Goal: Task Accomplishment & Management: Manage account settings

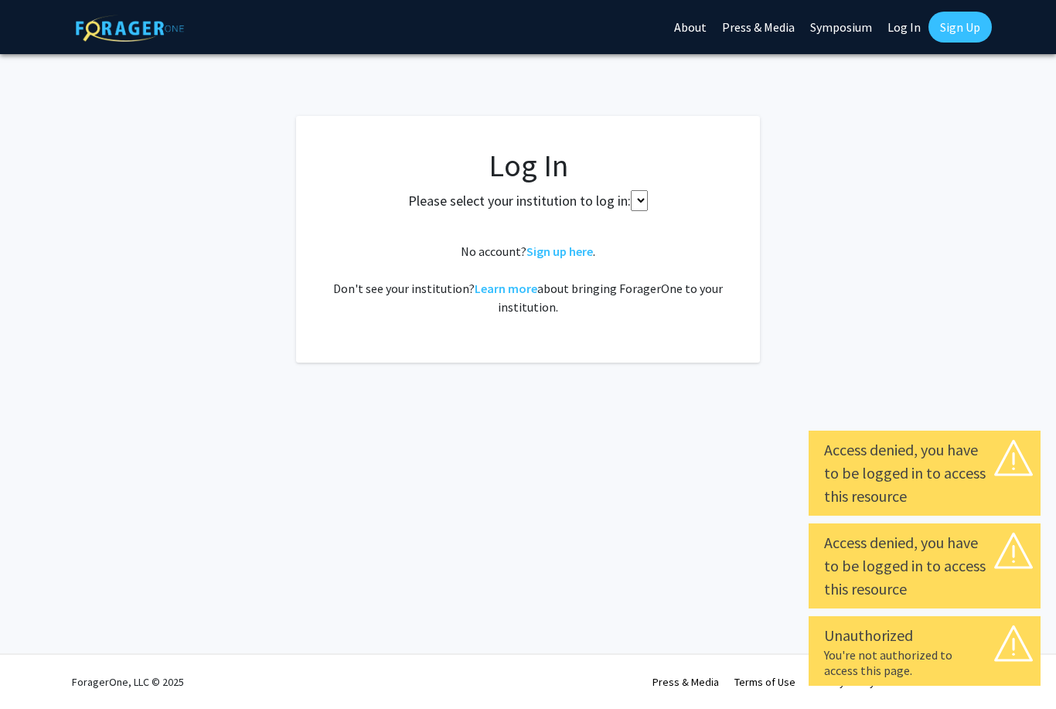
select select
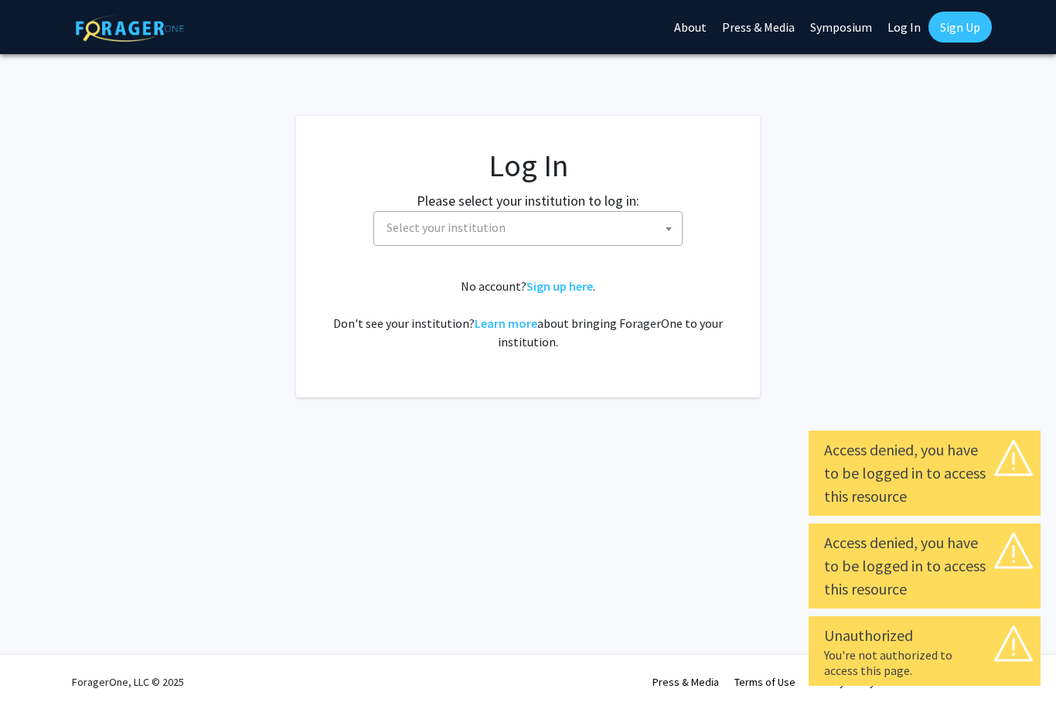
click at [627, 219] on span "Select your institution" at bounding box center [531, 228] width 302 height 32
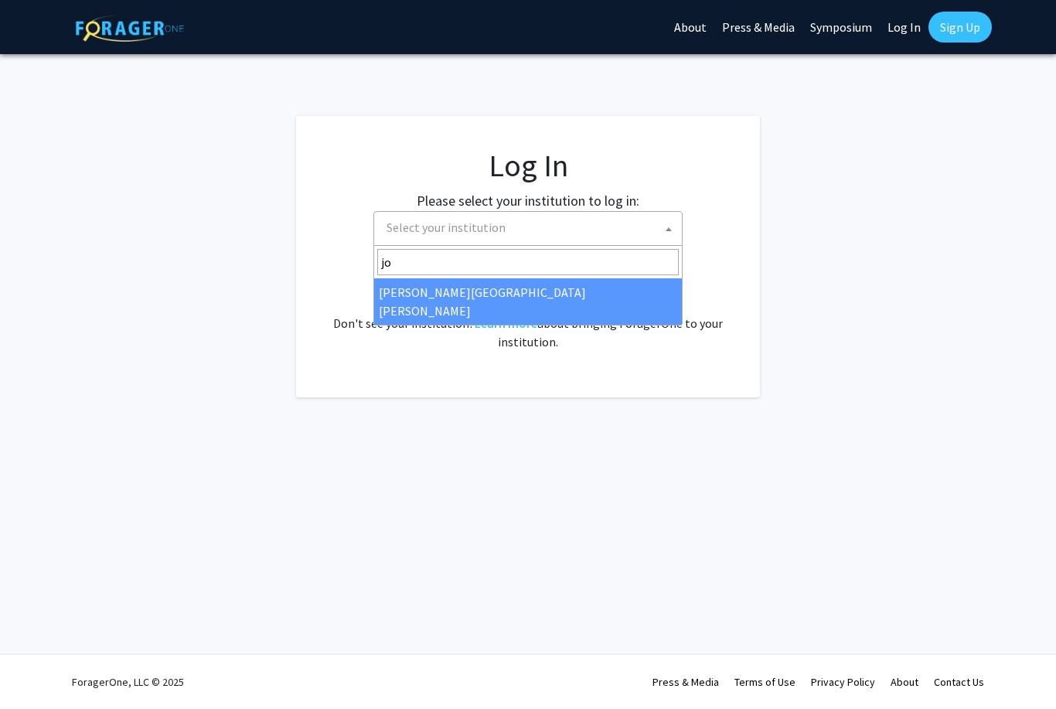
type input "joh"
select select "1"
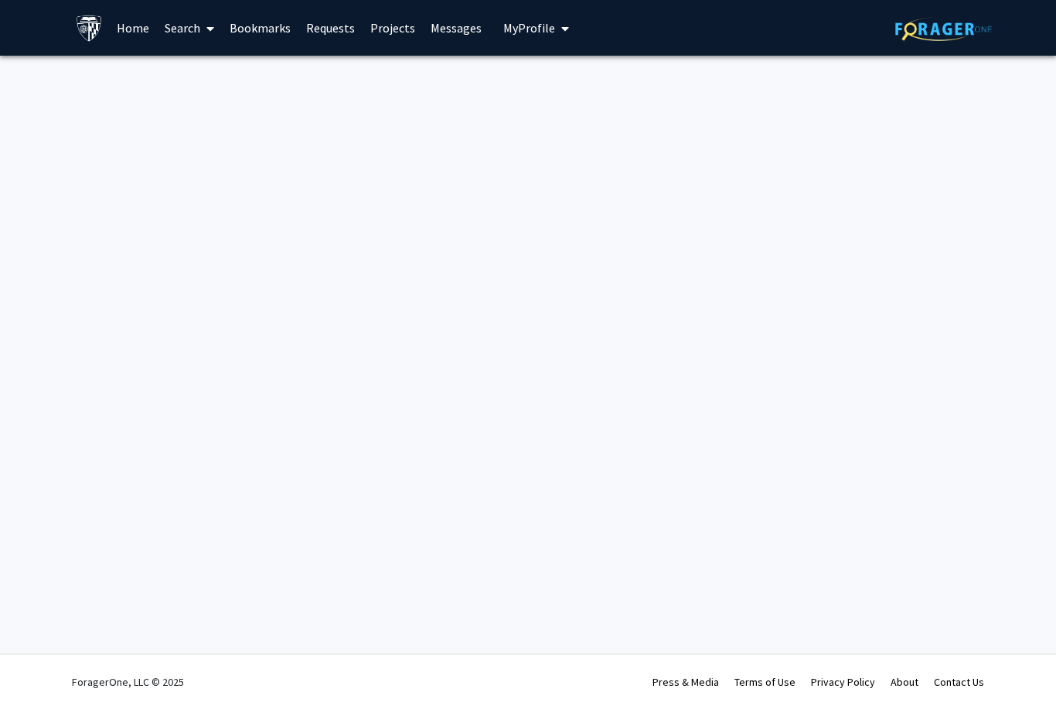
click at [555, 34] on span "My profile dropdown to access profile and logout" at bounding box center [562, 29] width 14 height 54
click at [601, 85] on span "View Profile" at bounding box center [600, 88] width 94 height 17
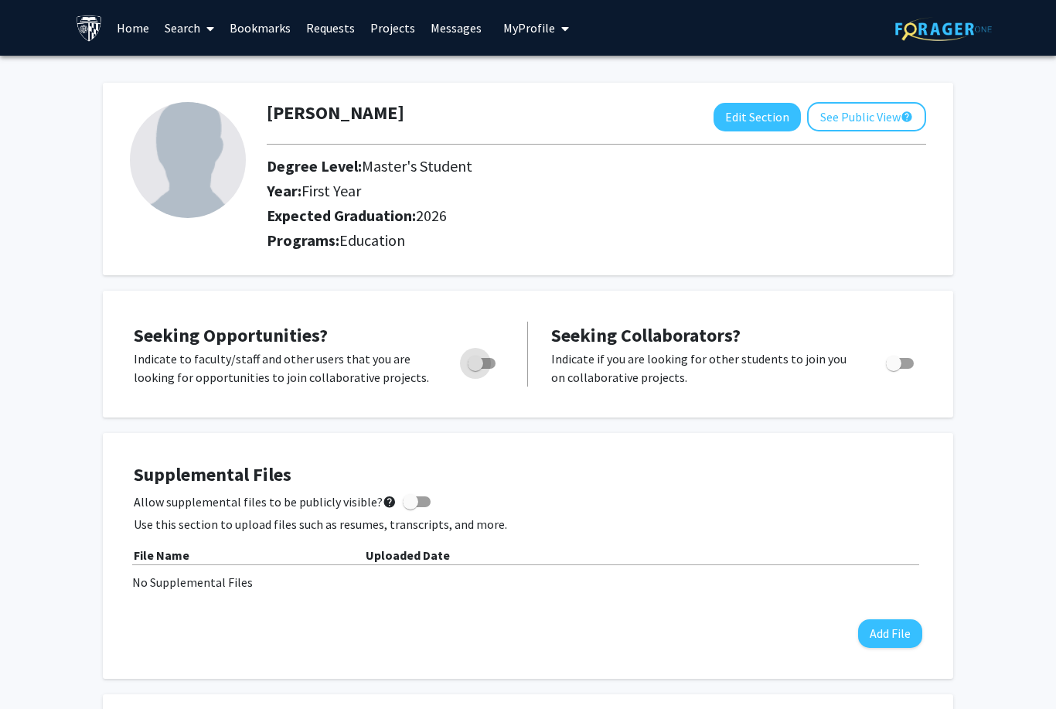
click at [474, 369] on label "Toggle" at bounding box center [479, 363] width 34 height 19
click at [475, 369] on input "Are you actively seeking opportunities?" at bounding box center [475, 369] width 1 height 1
checkbox input "true"
click at [567, 595] on div "Supplemental Files Allow supplemental files to be publicly visible? help Use th…" at bounding box center [528, 556] width 789 height 184
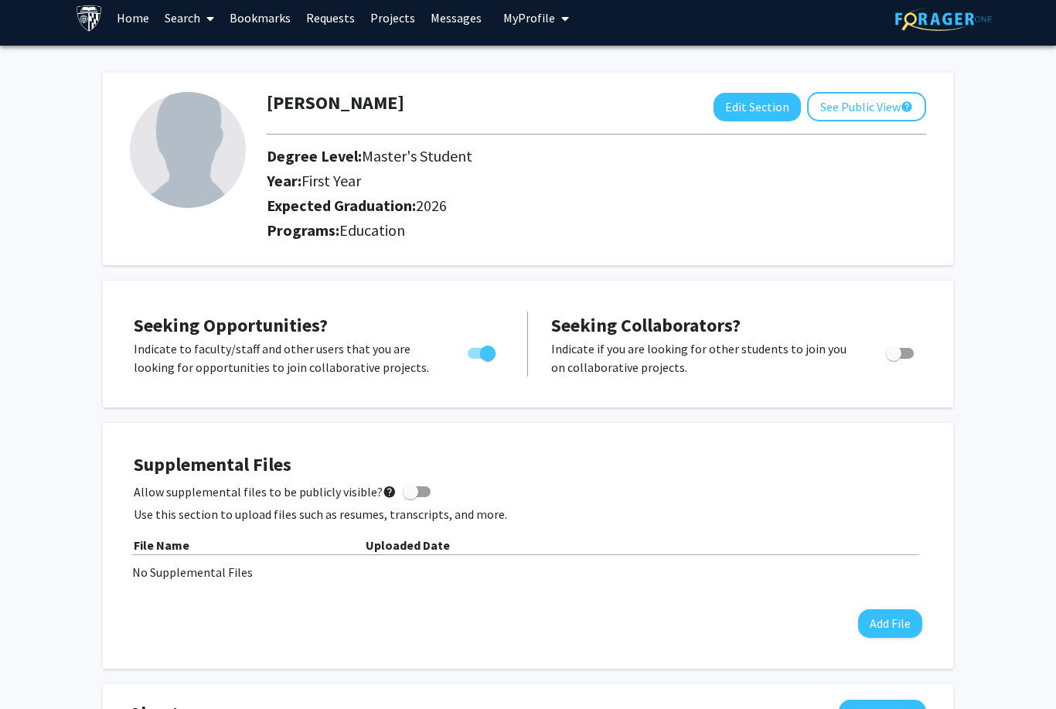
click at [409, 484] on span at bounding box center [410, 491] width 15 height 15
click at [410, 497] on input "Allow supplemental files to be publicly visible? help" at bounding box center [410, 497] width 1 height 1
checkbox input "true"
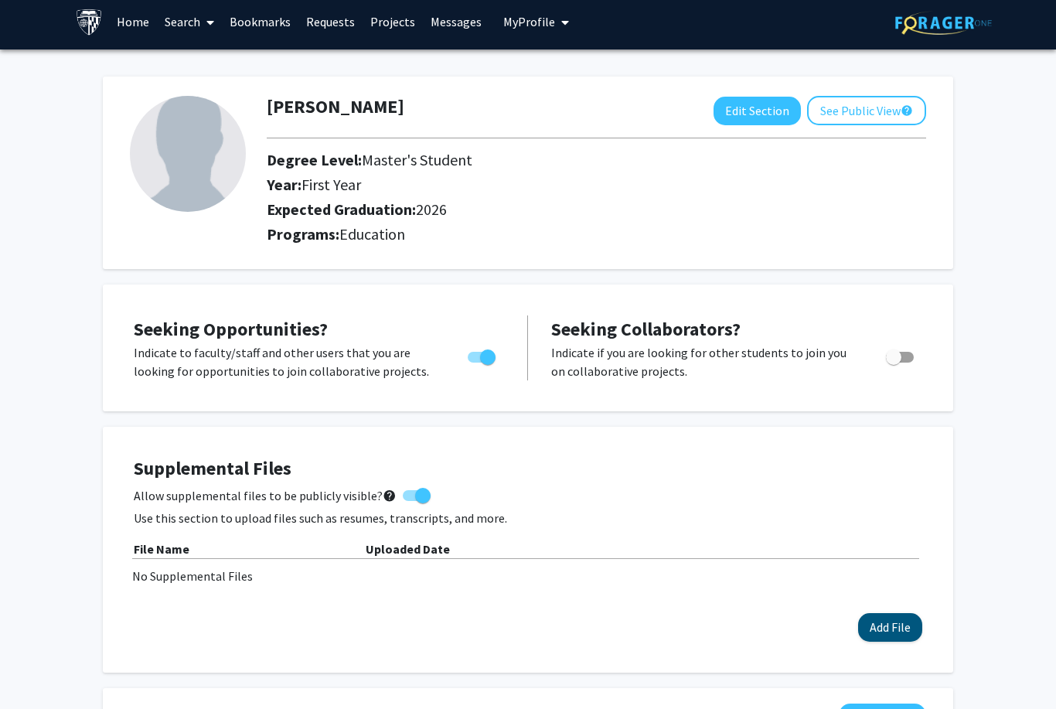
click at [883, 621] on button "Add File" at bounding box center [890, 627] width 64 height 29
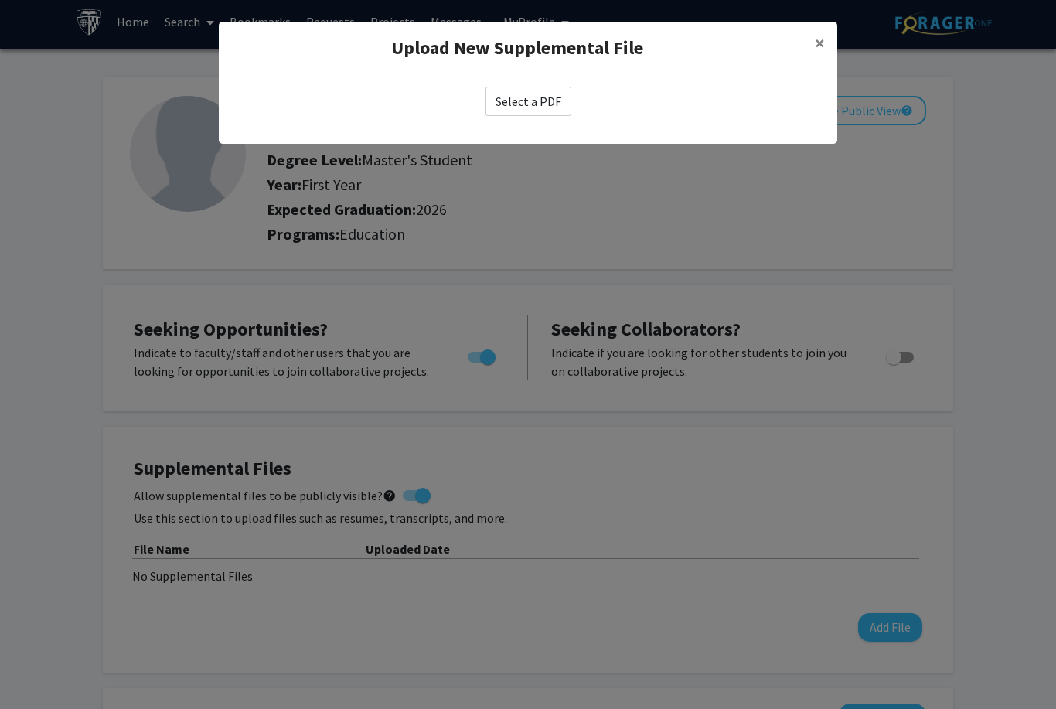
click at [551, 106] on label "Select a PDF" at bounding box center [529, 101] width 86 height 29
click at [0, 0] on input "Select a PDF" at bounding box center [0, 0] width 0 height 0
